Goal: Transaction & Acquisition: Purchase product/service

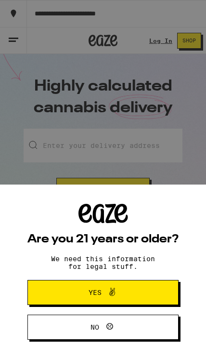
click at [153, 290] on button "Yes" at bounding box center [102, 292] width 151 height 25
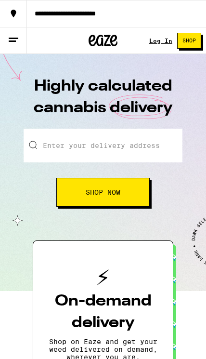
click at [161, 41] on link "Log In" at bounding box center [160, 41] width 23 height 6
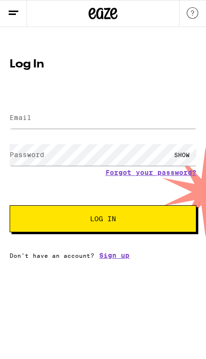
click at [21, 120] on label "Email" at bounding box center [21, 118] width 22 height 8
type input "[EMAIL_ADDRESS][DOMAIN_NAME]"
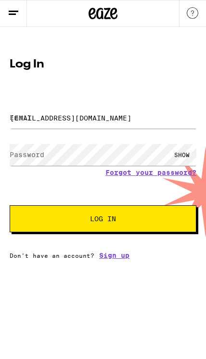
click at [103, 220] on button "Log In" at bounding box center [103, 218] width 187 height 27
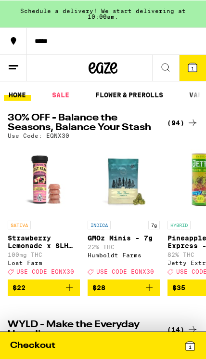
click at [18, 70] on icon at bounding box center [14, 67] width 12 height 12
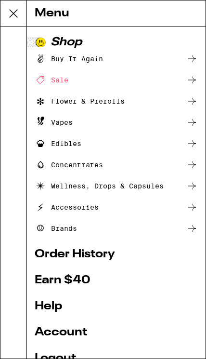
click at [17, 15] on icon at bounding box center [13, 13] width 19 height 19
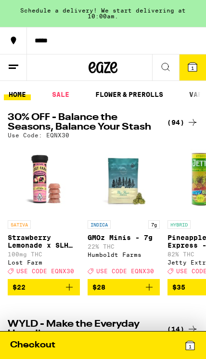
click at [99, 15] on div "Schedule a delivery! We start delivering at 10:00am." at bounding box center [103, 13] width 206 height 27
click at [193, 69] on span "1" at bounding box center [192, 68] width 3 height 6
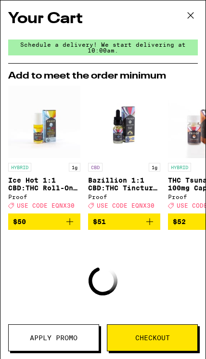
click at [189, 17] on icon at bounding box center [191, 16] width 6 height 6
